Goal: Information Seeking & Learning: Find specific fact

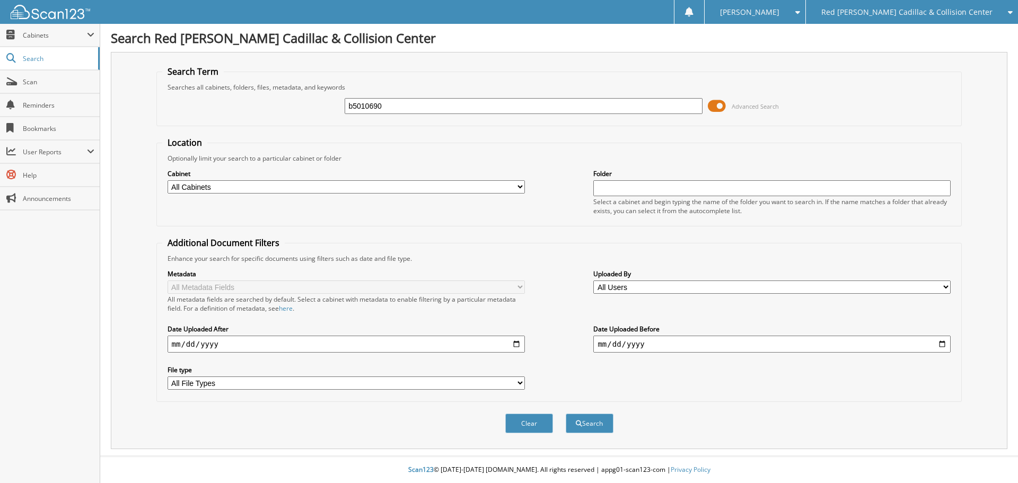
type input "b5010690"
click at [566, 413] on button "Search" at bounding box center [590, 423] width 48 height 20
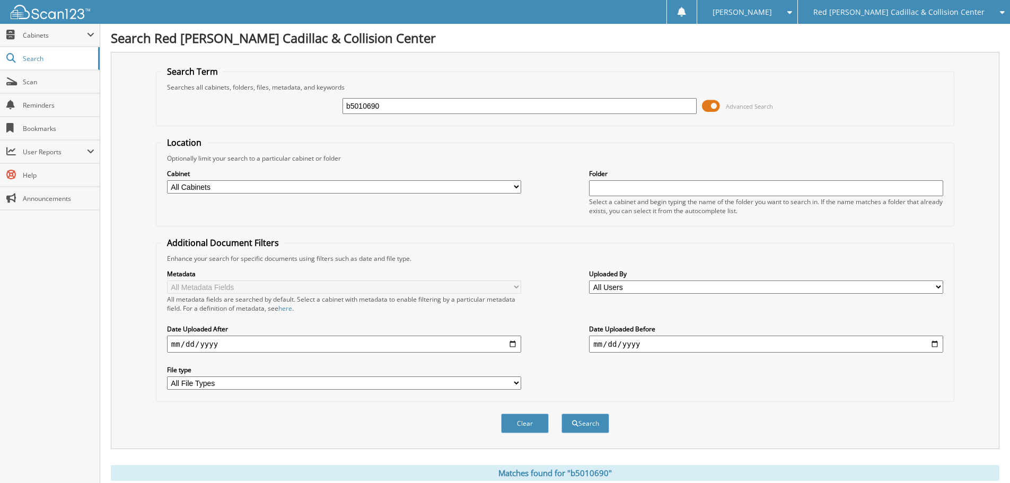
drag, startPoint x: 356, startPoint y: 105, endPoint x: 334, endPoint y: 105, distance: 21.7
click at [334, 103] on div "b5010690 Advanced Search" at bounding box center [555, 106] width 787 height 29
type input "010690"
click at [561, 413] on button "Search" at bounding box center [585, 423] width 48 height 20
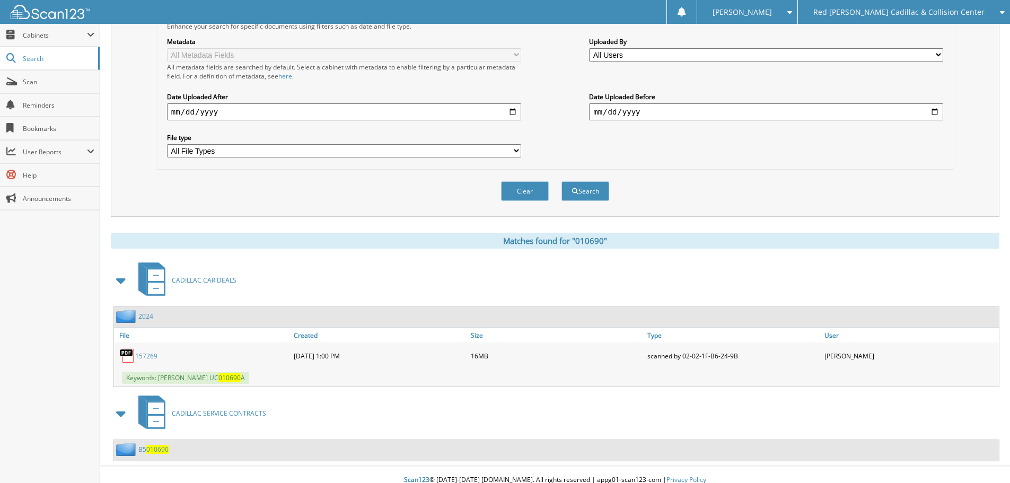
scroll to position [243, 0]
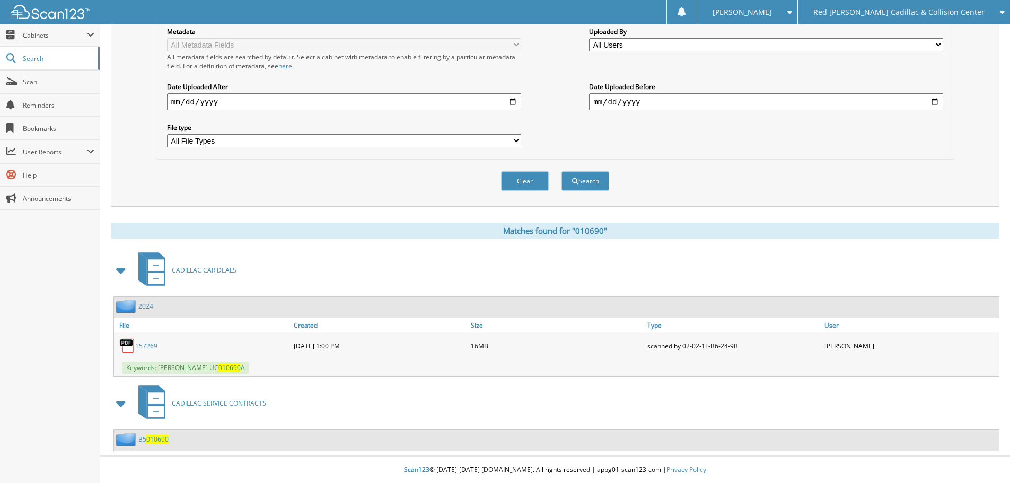
click at [150, 346] on link "157269" at bounding box center [146, 345] width 22 height 9
drag, startPoint x: 982, startPoint y: 217, endPoint x: 979, endPoint y: 175, distance: 42.5
click at [984, 214] on div "Search Term Searches all cabinets, folders, files, metadata, and keywords 01069…" at bounding box center [555, 130] width 888 height 641
click at [906, 18] on div "Red [PERSON_NAME] Cadillac & Collision Center" at bounding box center [903, 12] width 201 height 24
click at [909, 37] on link "Jaguar Land Rover [US_STATE][GEOGRAPHIC_DATA]" at bounding box center [904, 33] width 212 height 19
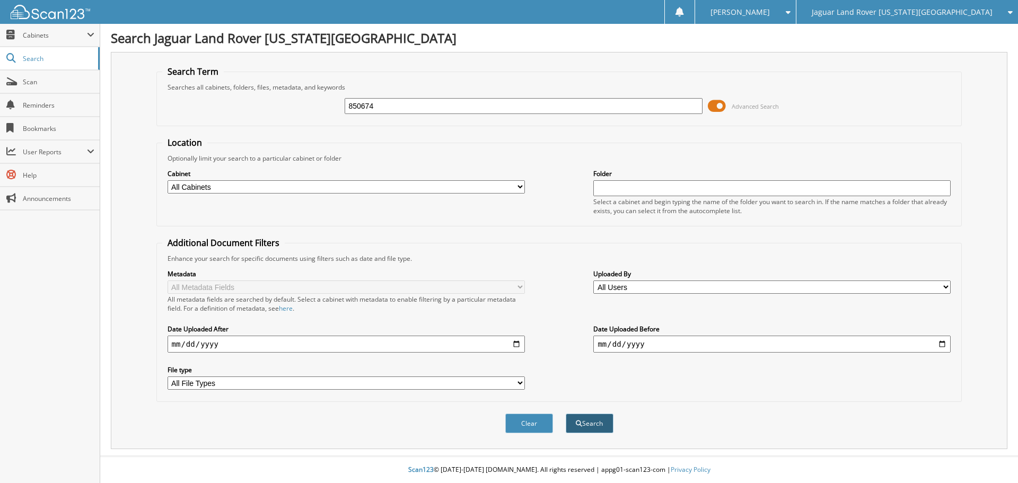
type input "850674"
click at [607, 423] on button "Search" at bounding box center [590, 423] width 48 height 20
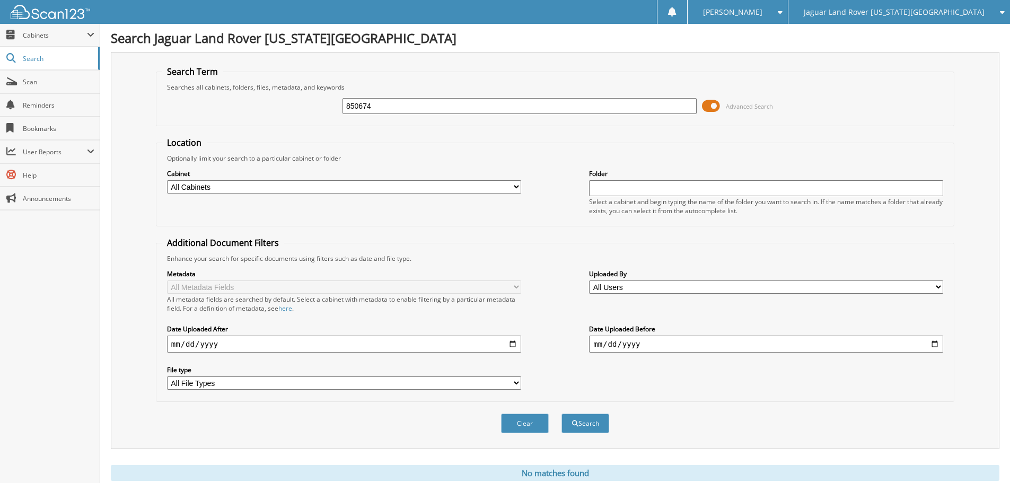
click at [438, 113] on input "850674" at bounding box center [519, 106] width 354 height 16
type input "010690"
click at [561, 413] on button "Search" at bounding box center [585, 423] width 48 height 20
